Goal: Check status: Check status

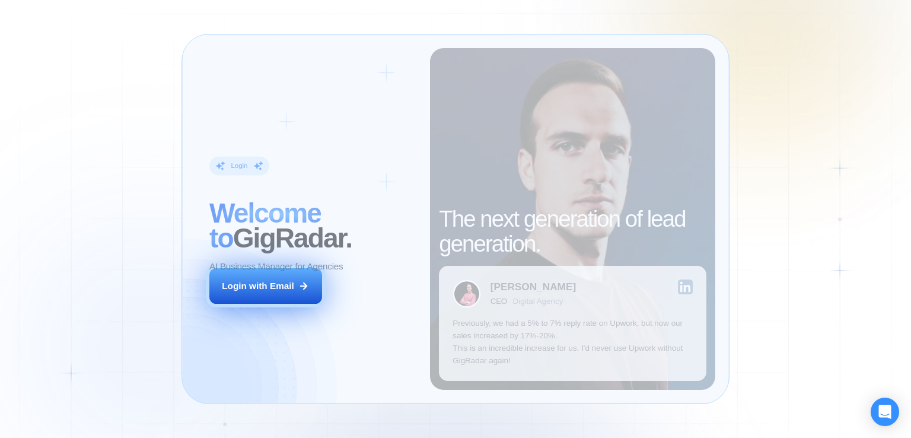
click at [406, 303] on div "Login ‍ Welcome to GigRadar. AI Business Manager for Agencies Login with Email" at bounding box center [313, 219] width 234 height 342
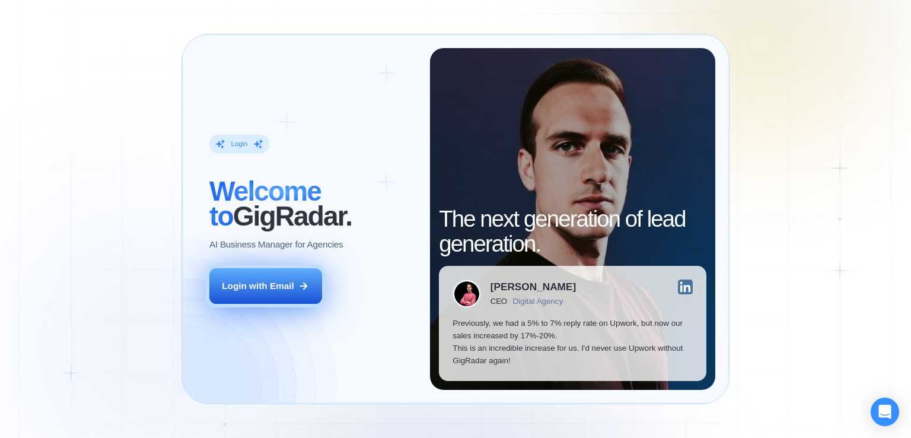
click at [297, 291] on button "Login with Email" at bounding box center [265, 286] width 113 height 36
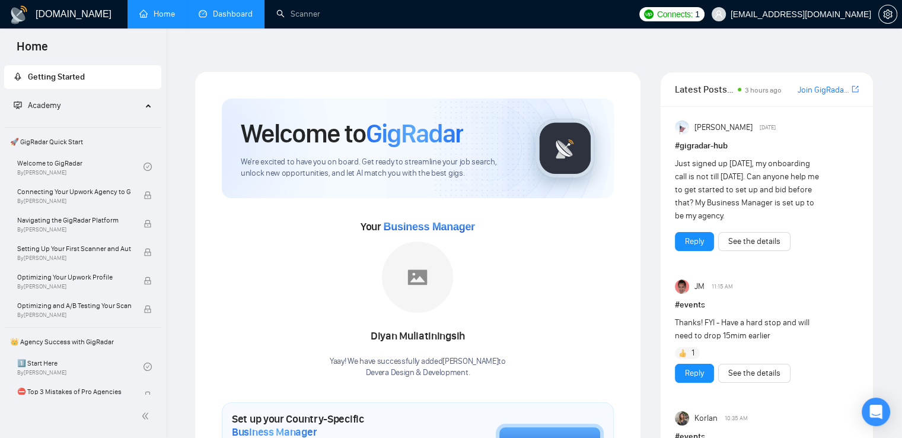
click at [240, 15] on link "Dashboard" at bounding box center [226, 14] width 54 height 10
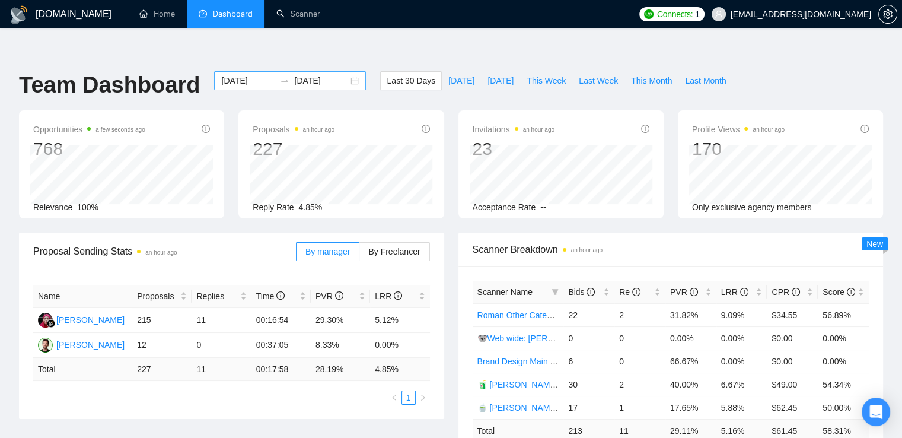
click at [344, 71] on div "[DATE] [DATE]" at bounding box center [290, 80] width 152 height 19
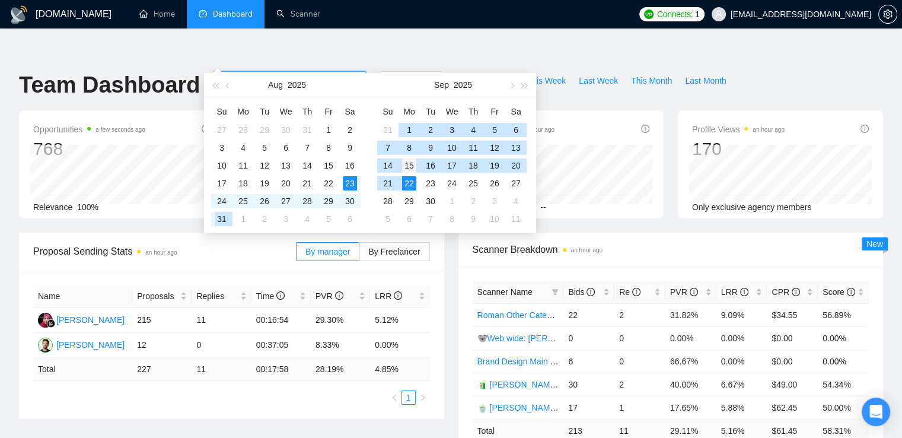
type input "[DATE]"
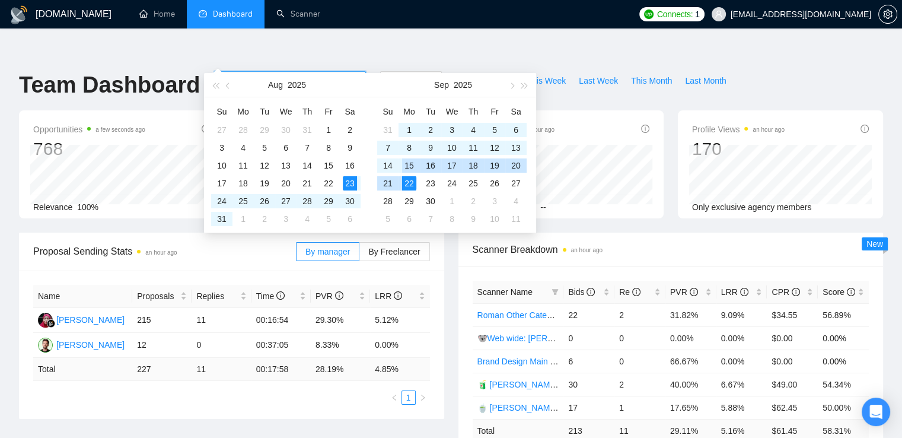
click at [410, 165] on div "15" at bounding box center [409, 165] width 14 height 14
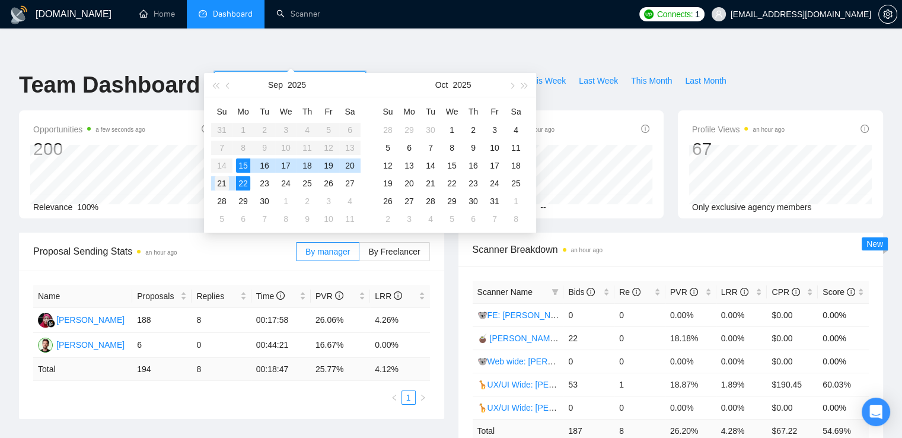
type input "[DATE]"
click at [220, 184] on div "21" at bounding box center [222, 183] width 14 height 14
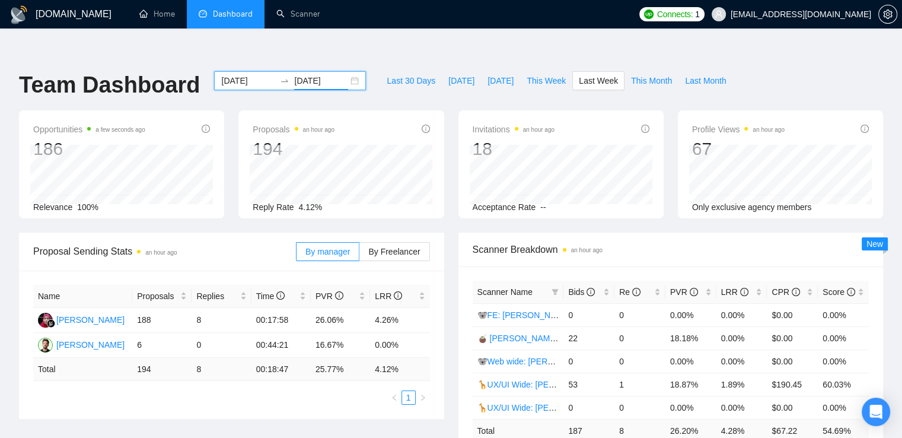
scroll to position [59, 0]
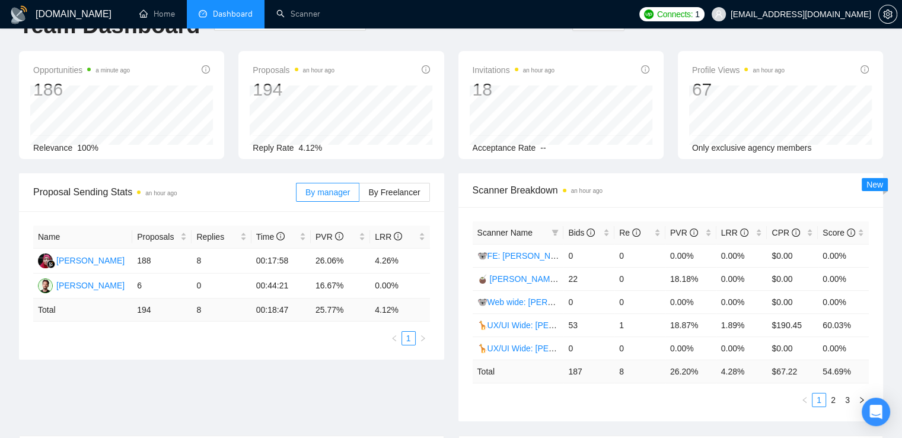
click at [598, 385] on div "Scanner Name Bids Re PVR LRR CPR Score 🐨FE: Roman old 0 0 0.00% 0.00% $0.00 0.0…" at bounding box center [670, 314] width 425 height 214
click at [833, 393] on link "2" at bounding box center [833, 399] width 13 height 13
click at [844, 393] on link "3" at bounding box center [847, 399] width 13 height 13
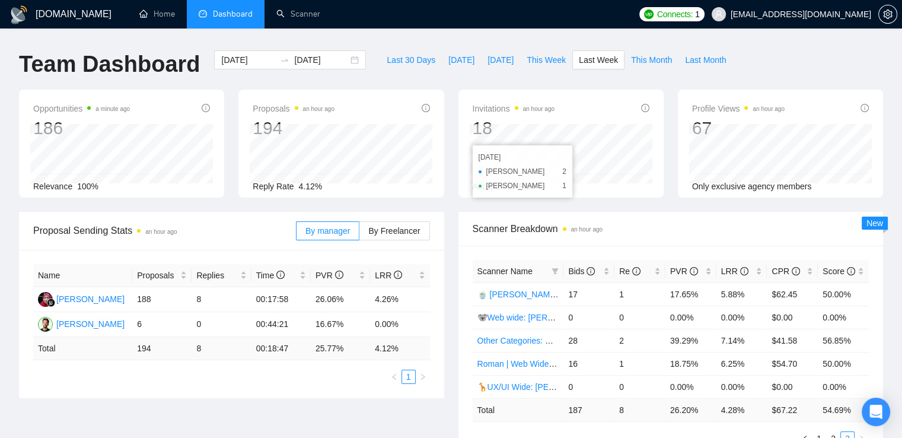
scroll to position [0, 0]
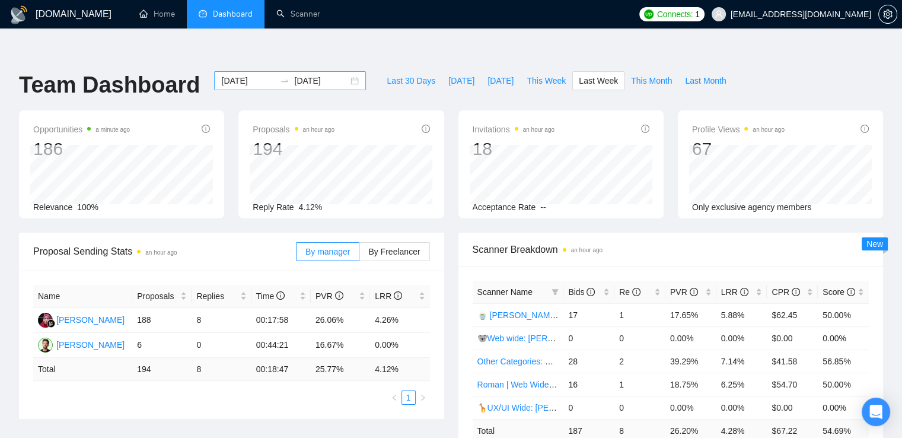
click at [346, 71] on div "[DATE] [DATE]" at bounding box center [290, 80] width 152 height 19
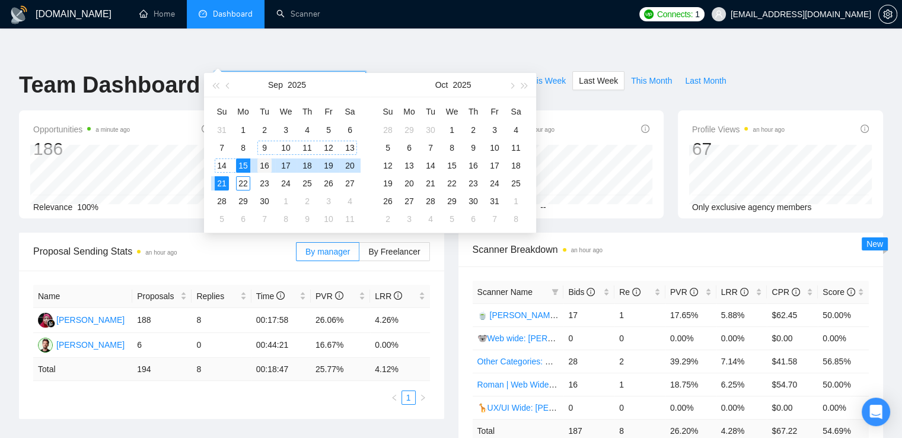
type input "[DATE]"
click at [262, 163] on div "16" at bounding box center [264, 165] width 14 height 14
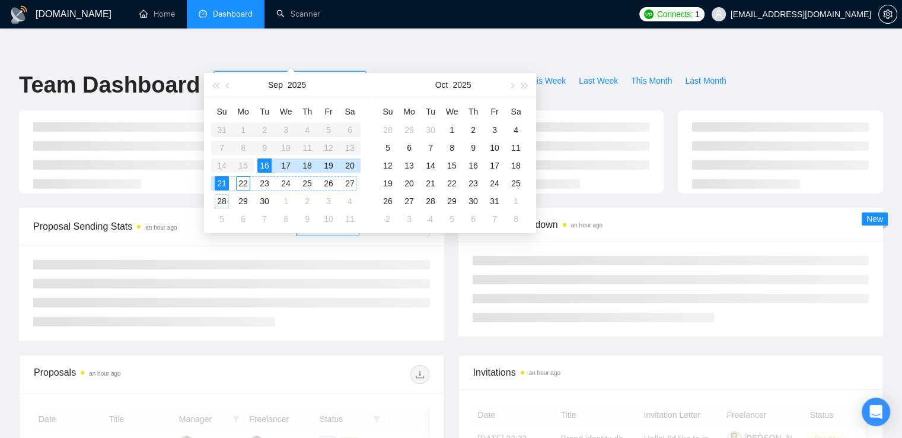
type input "[DATE]"
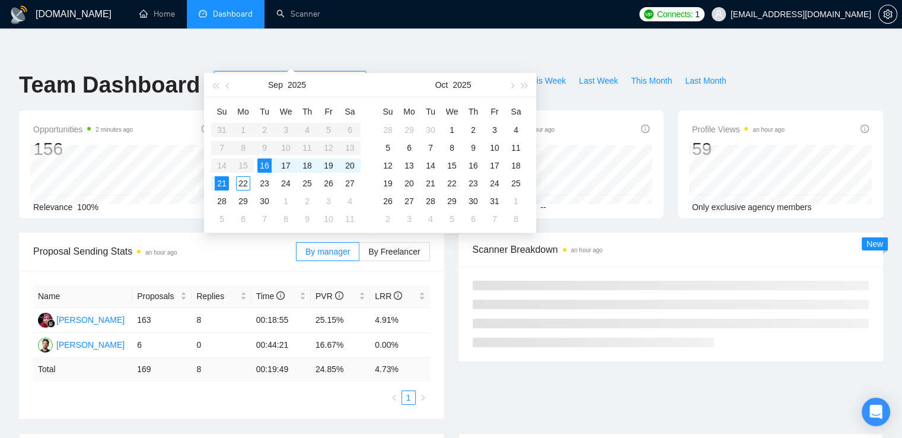
click at [593, 76] on div "Last 30 Days [DATE] [DATE] This Week Last Week This Month Last Month" at bounding box center [556, 90] width 366 height 39
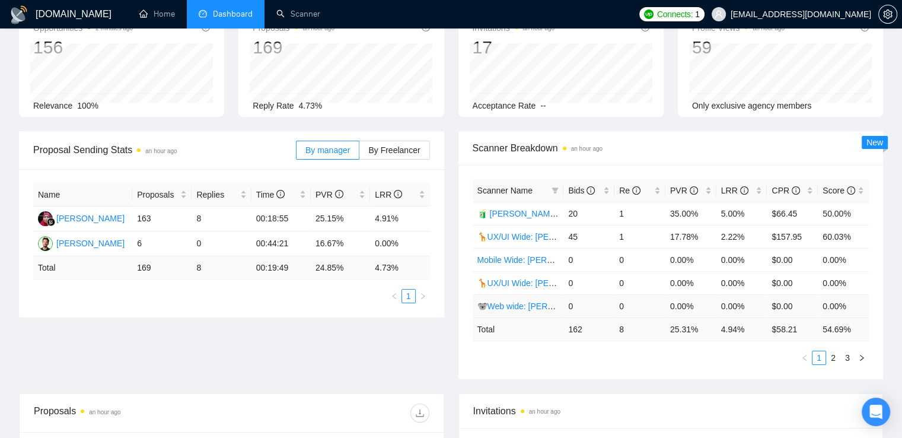
scroll to position [119, 0]
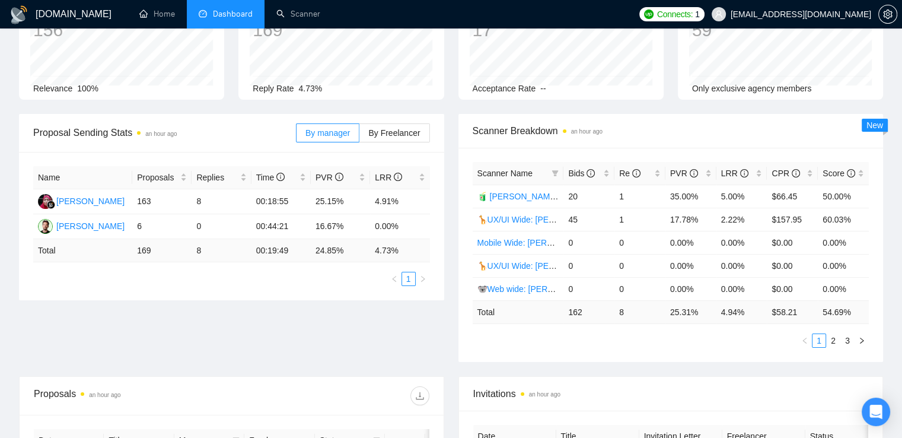
click at [643, 333] on ul "1 2 3" at bounding box center [671, 340] width 397 height 14
click at [830, 334] on link "2" at bounding box center [833, 340] width 13 height 13
click at [821, 334] on link "1" at bounding box center [818, 340] width 13 height 13
click at [833, 334] on link "2" at bounding box center [833, 340] width 13 height 13
click at [849, 334] on link "3" at bounding box center [847, 340] width 13 height 13
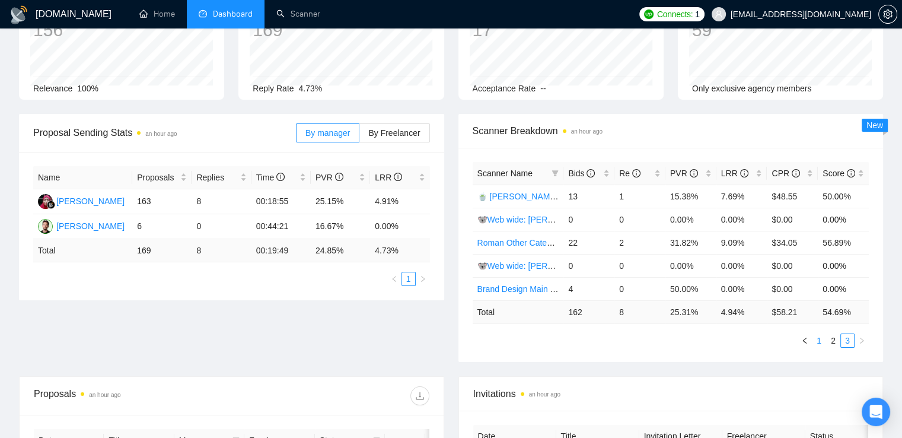
click at [820, 334] on link "1" at bounding box center [818, 340] width 13 height 13
click at [833, 334] on link "2" at bounding box center [833, 340] width 13 height 13
click at [845, 334] on link "3" at bounding box center [847, 340] width 13 height 13
click at [831, 334] on link "2" at bounding box center [833, 340] width 13 height 13
click at [820, 334] on link "1" at bounding box center [818, 340] width 13 height 13
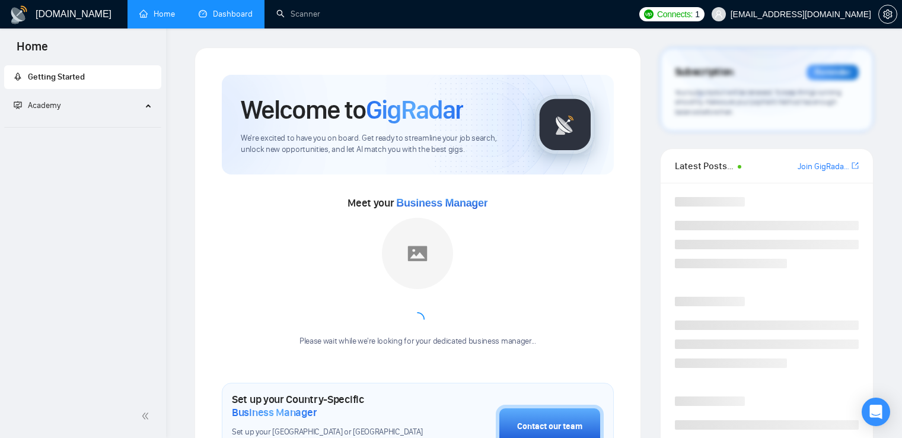
click at [215, 18] on link "Dashboard" at bounding box center [226, 14] width 54 height 10
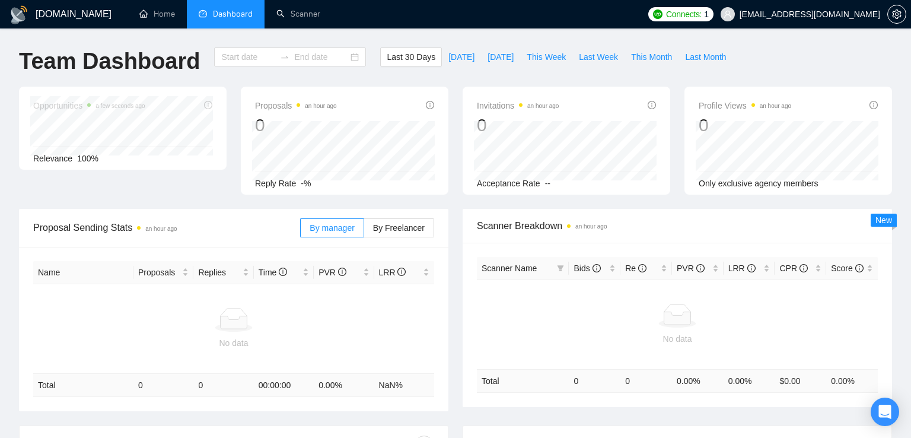
type input "[DATE]"
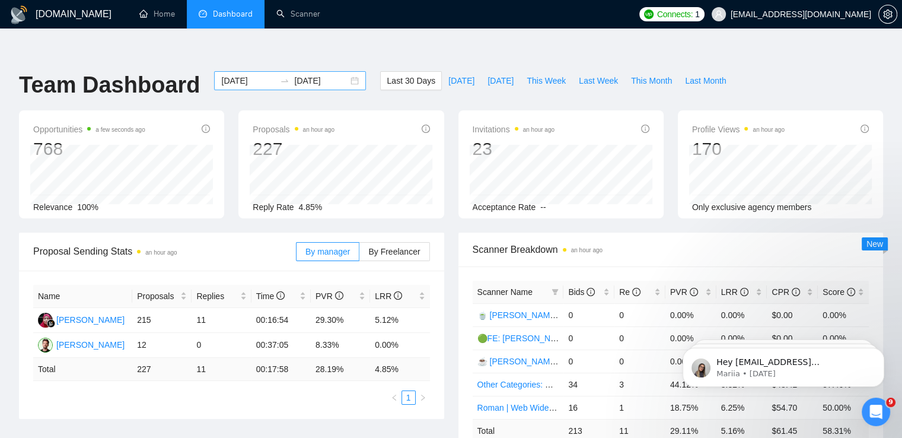
click at [347, 71] on div "[DATE] [DATE]" at bounding box center [290, 80] width 152 height 19
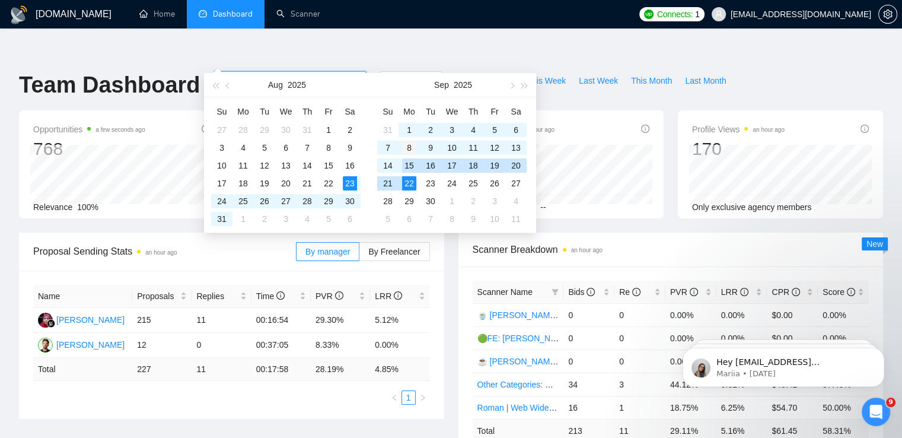
type input "2025-09-08"
click at [408, 144] on div "8" at bounding box center [409, 148] width 14 height 14
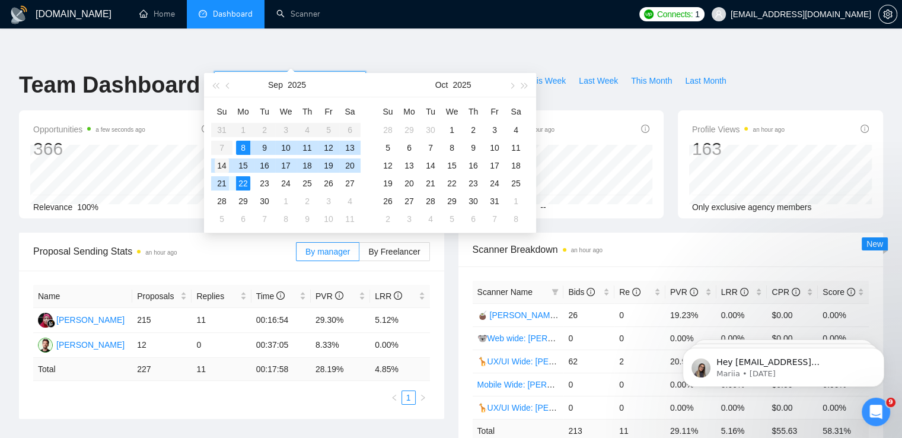
type input "2025-09-14"
click at [219, 163] on div "14" at bounding box center [222, 165] width 14 height 14
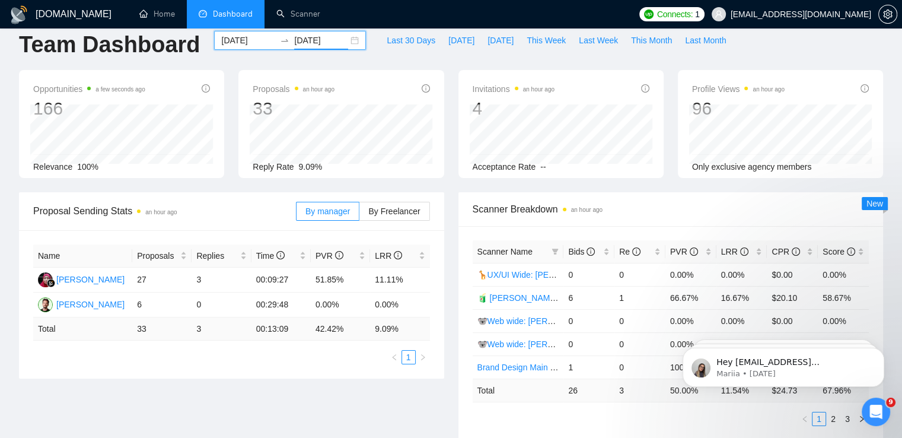
scroll to position [119, 0]
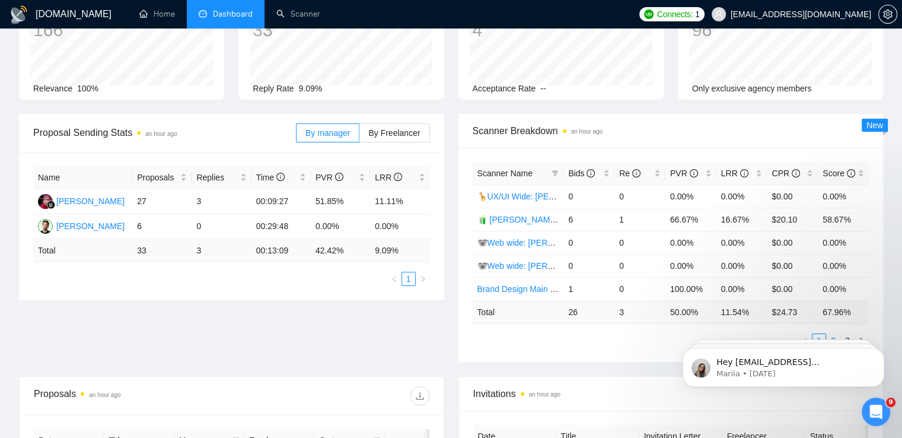
click at [830, 334] on link "2" at bounding box center [833, 340] width 13 height 13
click at [844, 334] on link "3" at bounding box center [847, 340] width 13 height 13
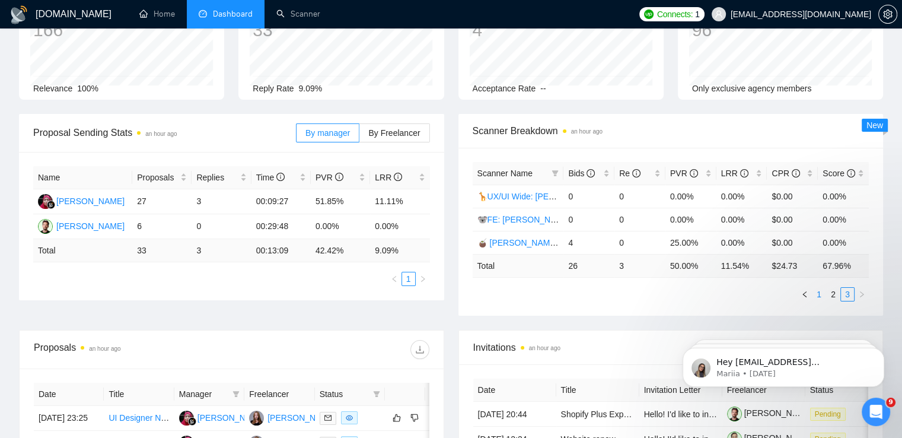
click at [815, 288] on link "1" at bounding box center [818, 294] width 13 height 13
